Goal: Task Accomplishment & Management: Use online tool/utility

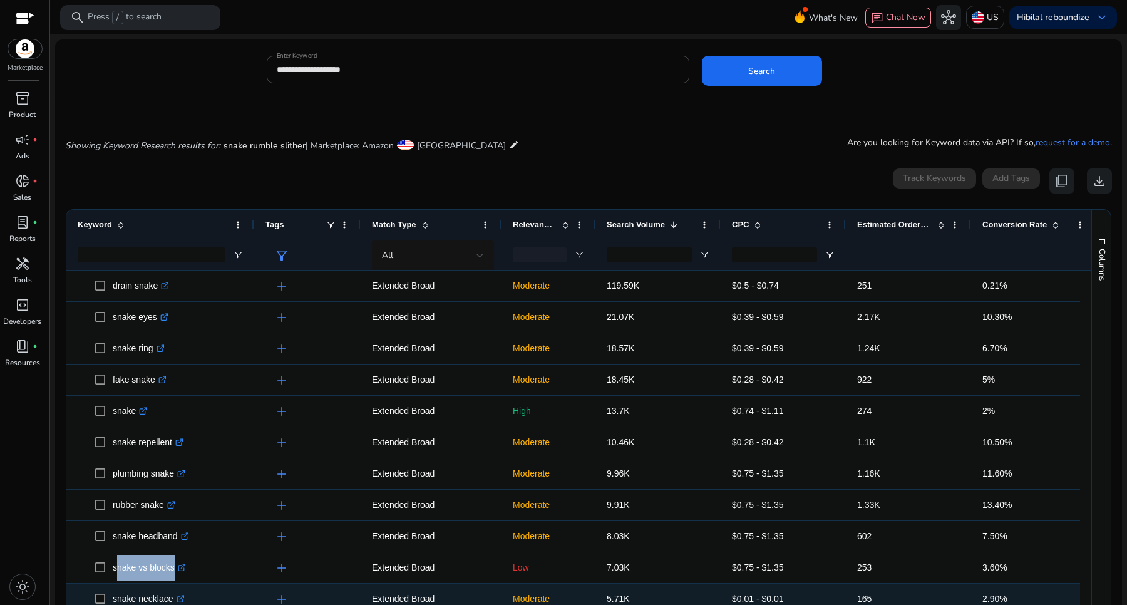
scroll to position [174, 0]
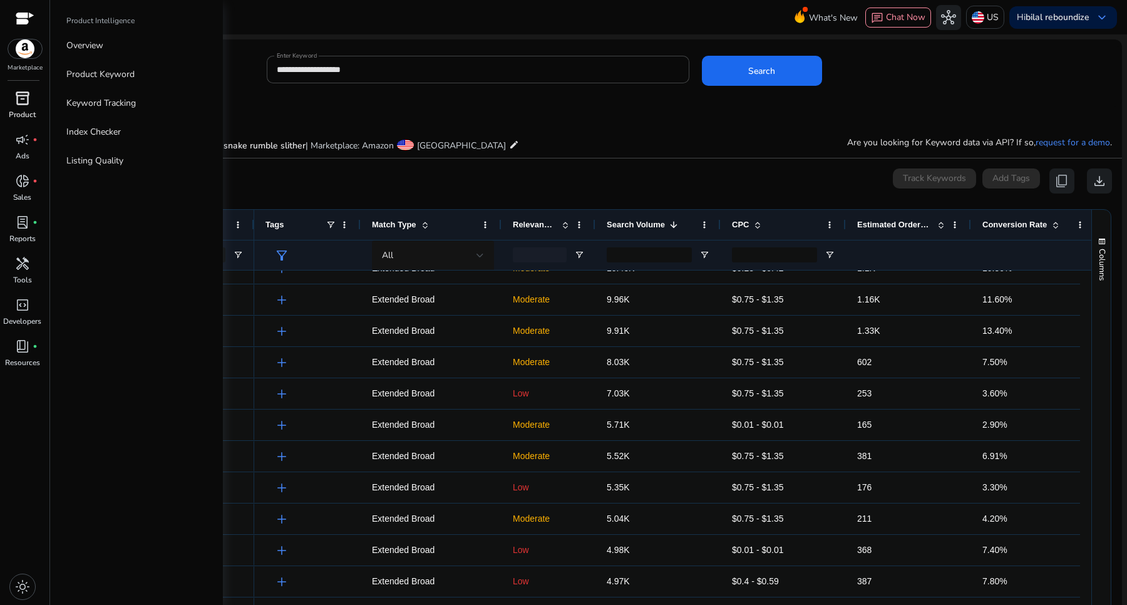
click at [27, 98] on span "inventory_2" at bounding box center [22, 98] width 15 height 15
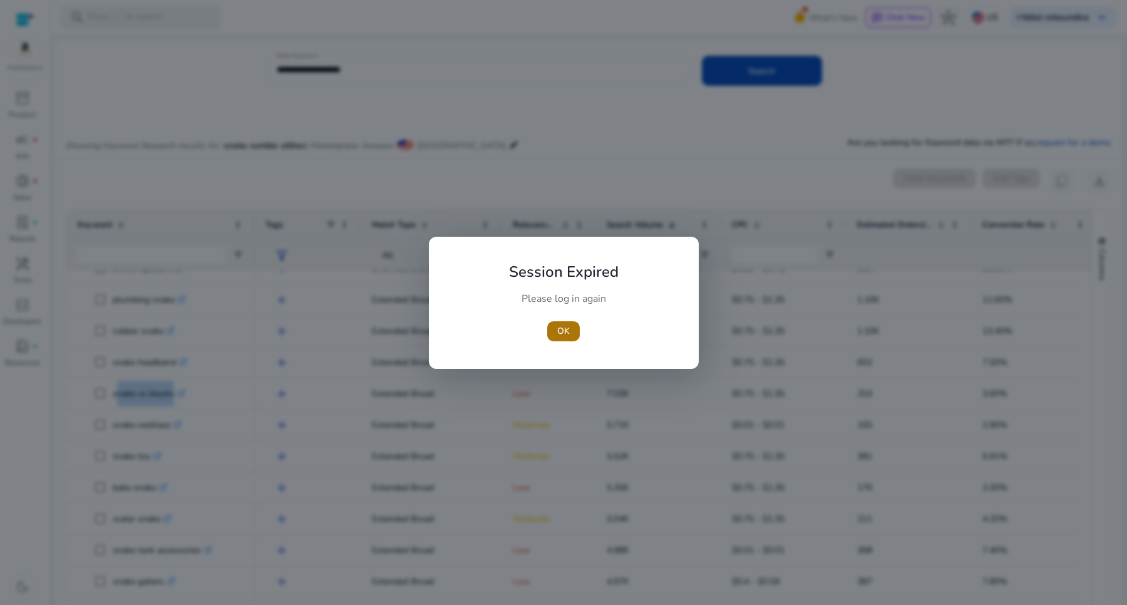
click at [559, 338] on span "button" at bounding box center [563, 331] width 33 height 30
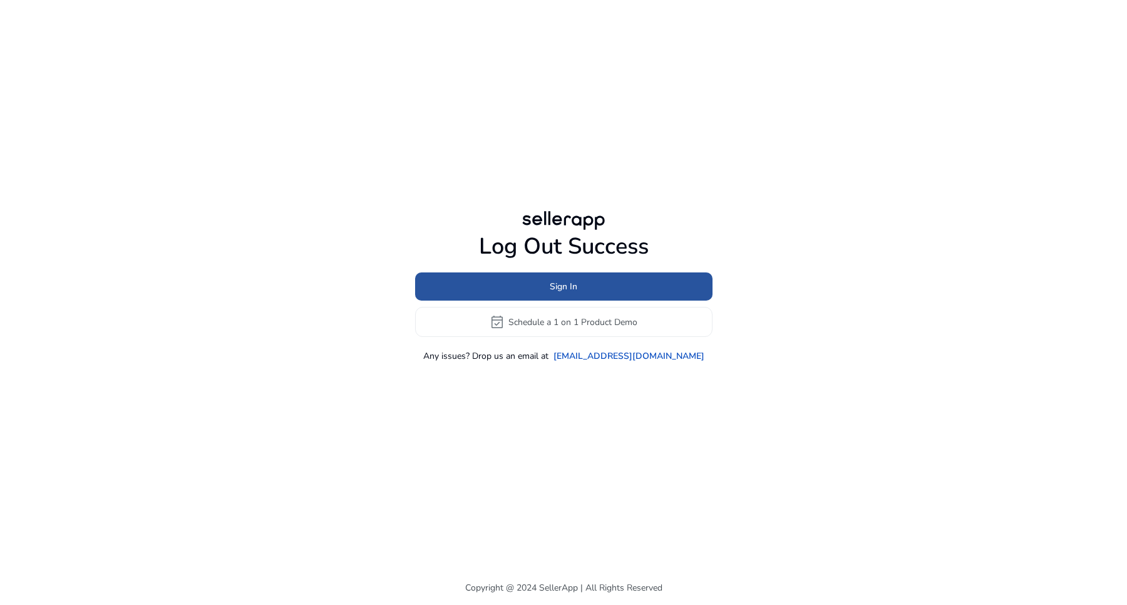
click at [620, 292] on span at bounding box center [563, 287] width 297 height 30
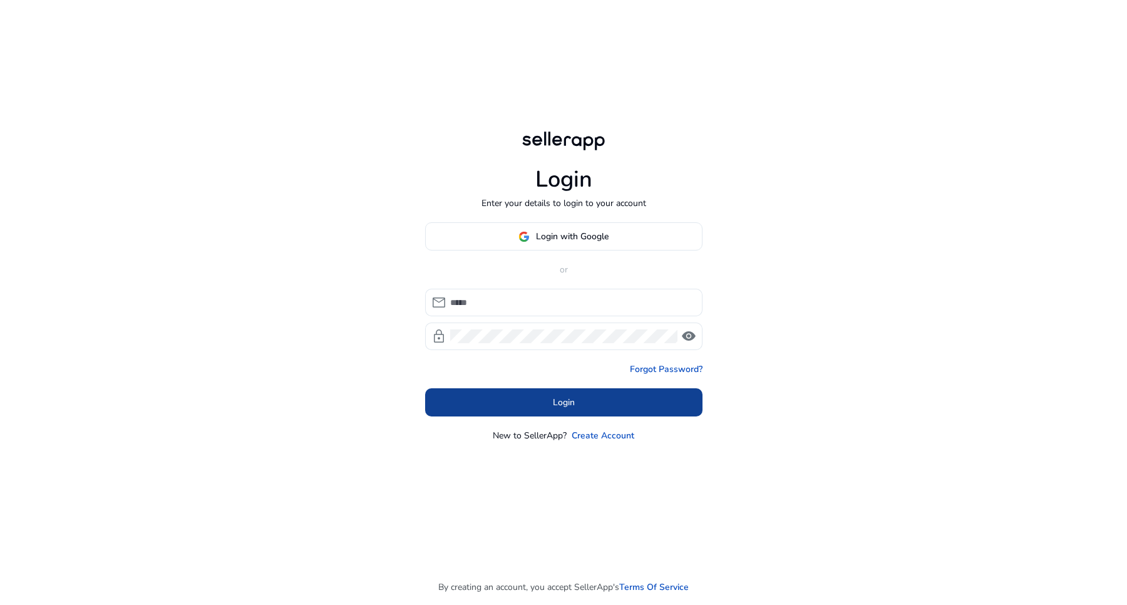
type input "**********"
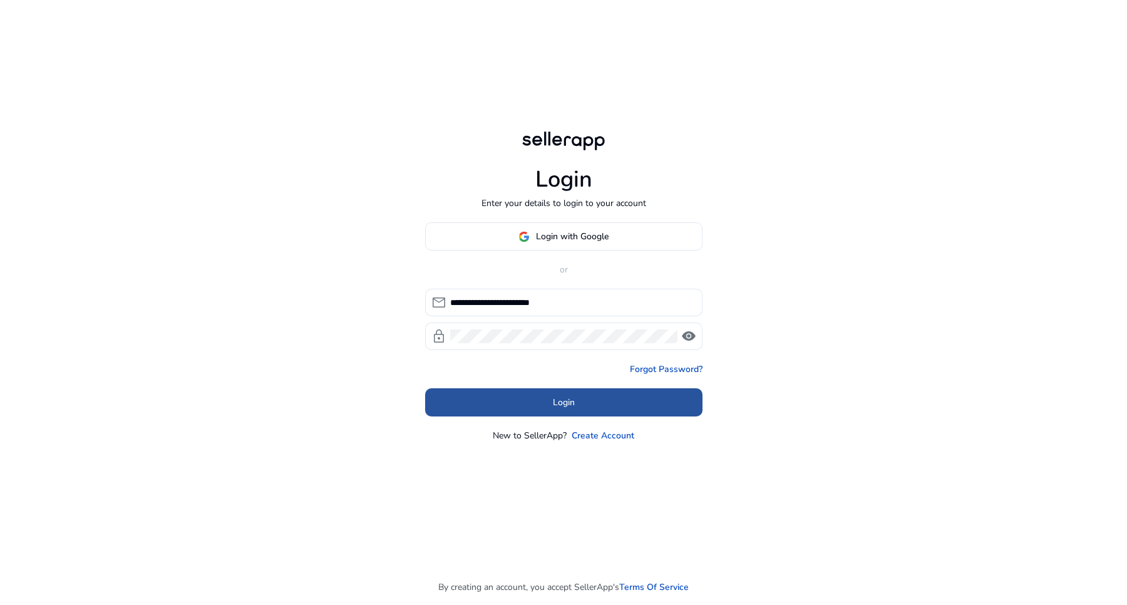
click at [548, 402] on span at bounding box center [563, 403] width 277 height 30
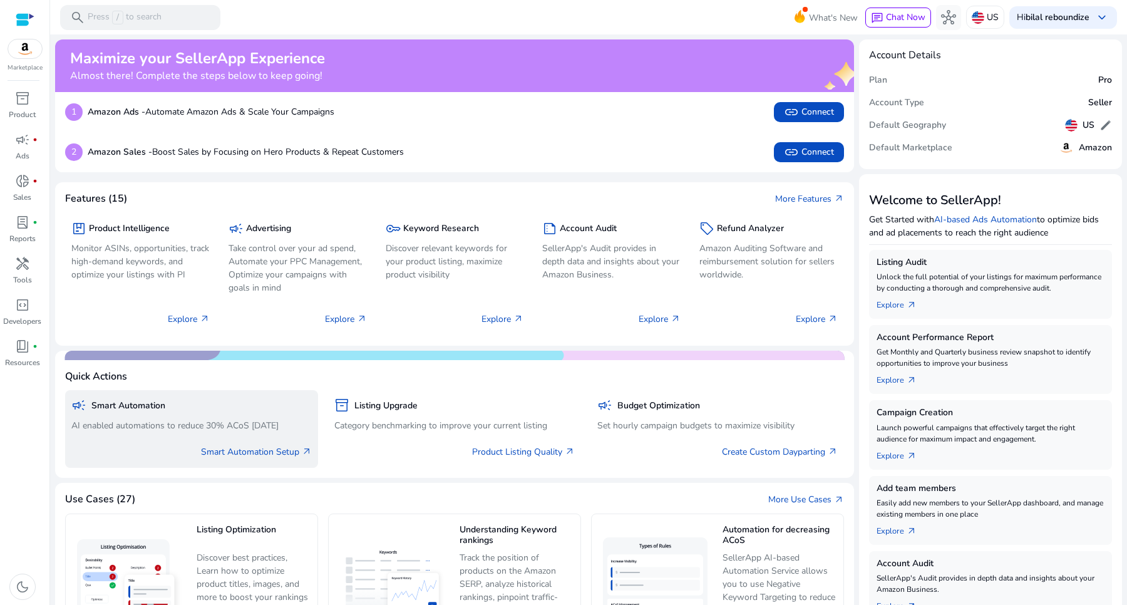
scroll to position [77, 0]
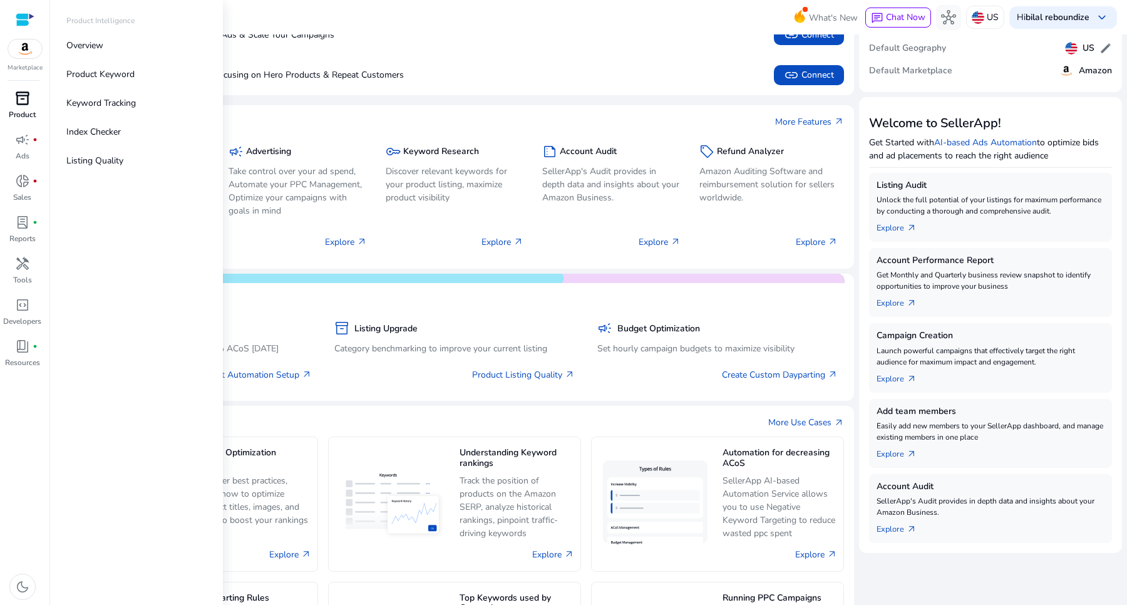
click at [27, 93] on span "inventory_2" at bounding box center [22, 98] width 15 height 15
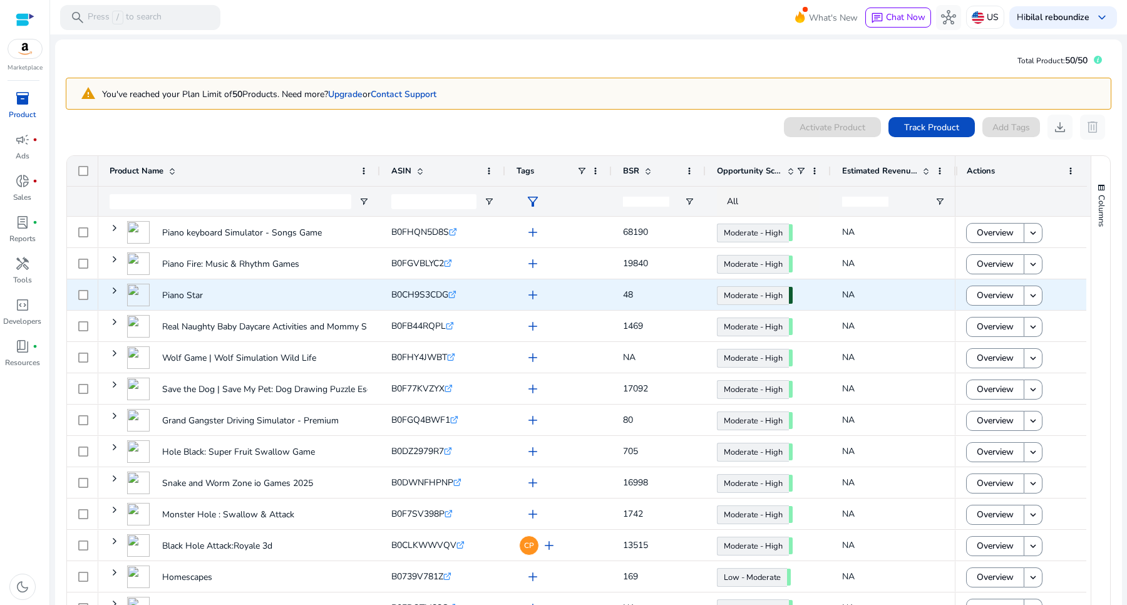
click at [453, 294] on icon ".st0{fill:#2c8af8}" at bounding box center [452, 295] width 8 height 8
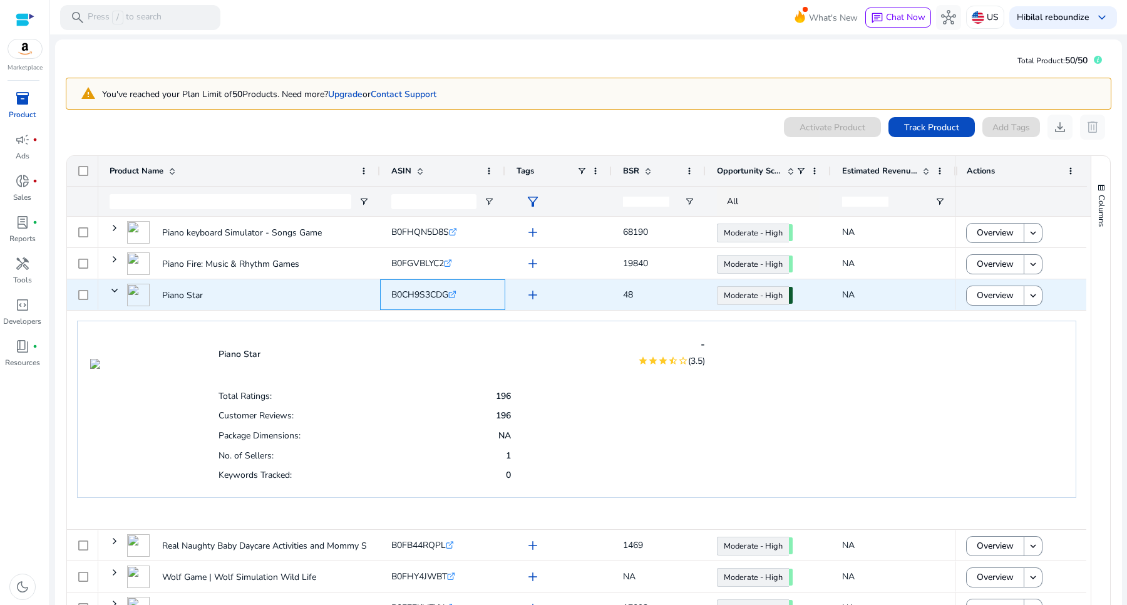
click at [439, 292] on span "B0CH9S3CDG" at bounding box center [419, 295] width 57 height 12
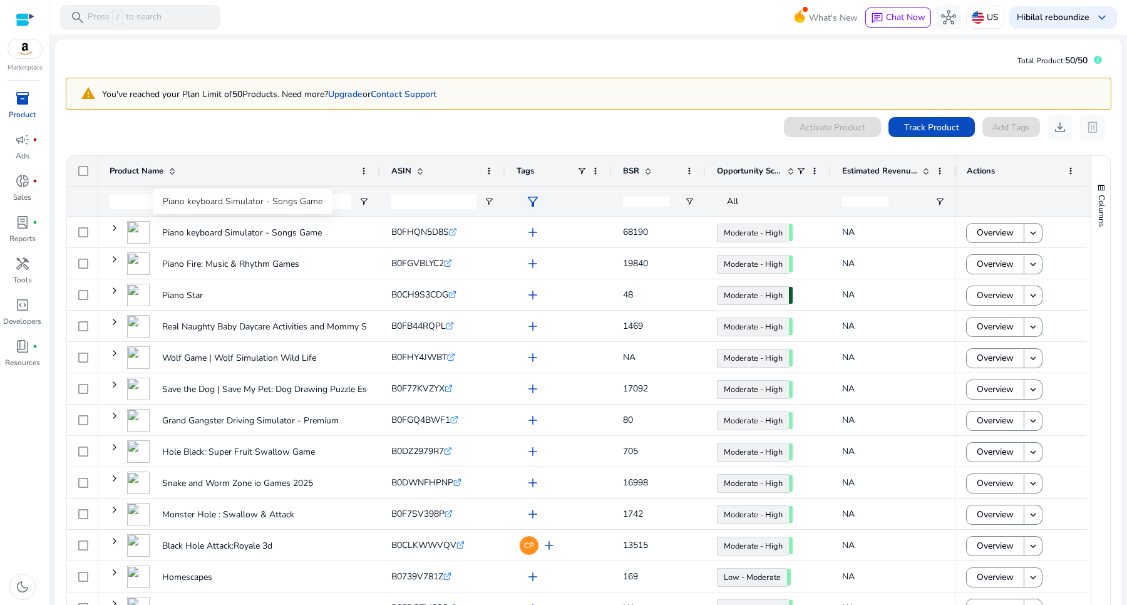
click at [292, 202] on div "Piano keyboard Simulator - Songs Game" at bounding box center [243, 201] width 180 height 25
click at [143, 200] on input "Product Name Filter Input" at bounding box center [231, 201] width 242 height 15
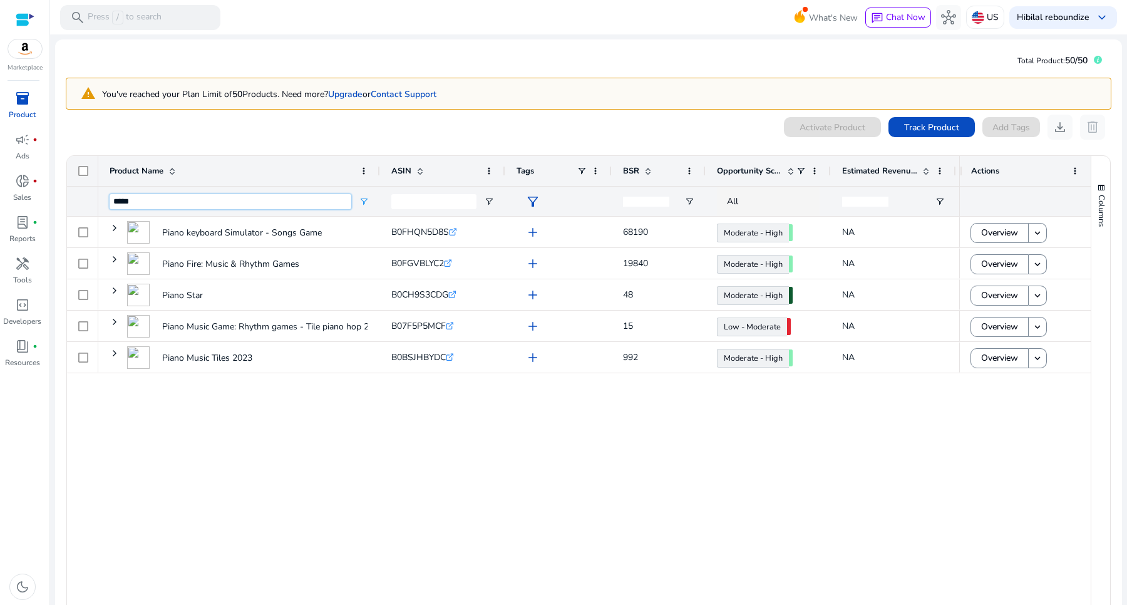
type input "*****"
click at [670, 436] on div "Piano keyboard Simulator - Songs Game B0FHQN5D8S .st0{fill:#2c8af8} add 68190 M…" at bounding box center [528, 418] width 861 height 402
